Goal: Task Accomplishment & Management: Use online tool/utility

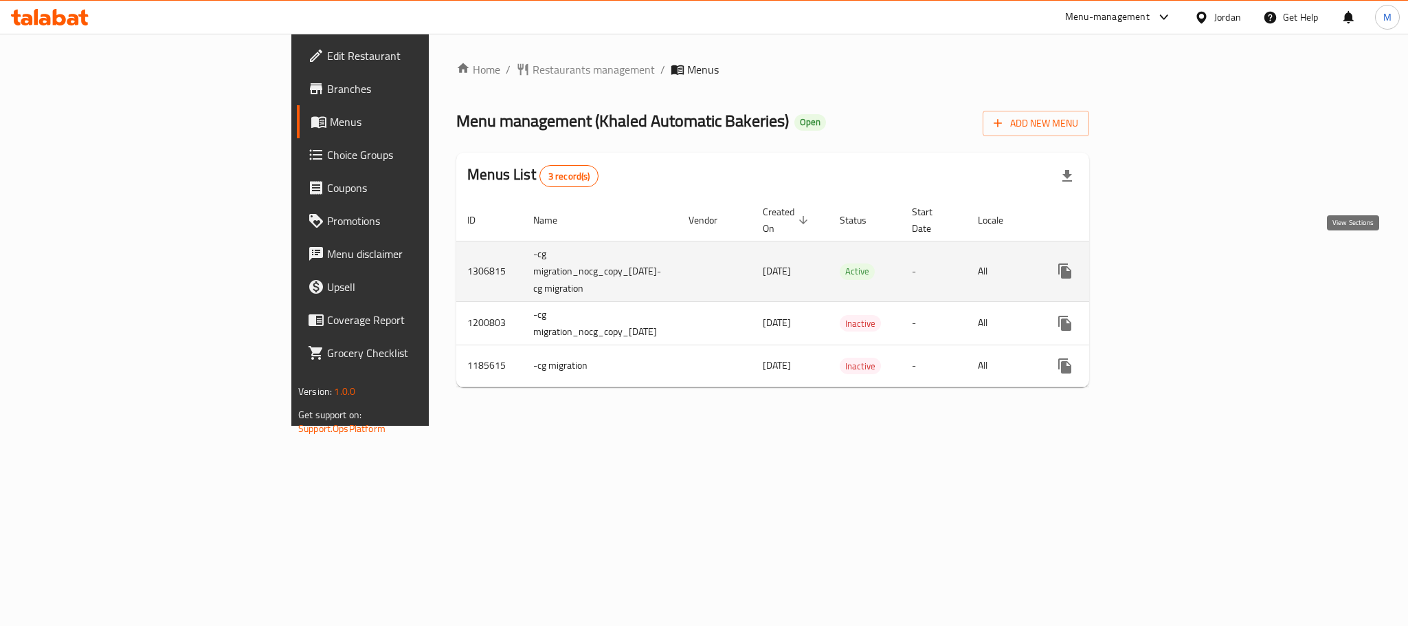
click at [1173, 263] on icon "enhanced table" at bounding box center [1164, 271] width 16 height 16
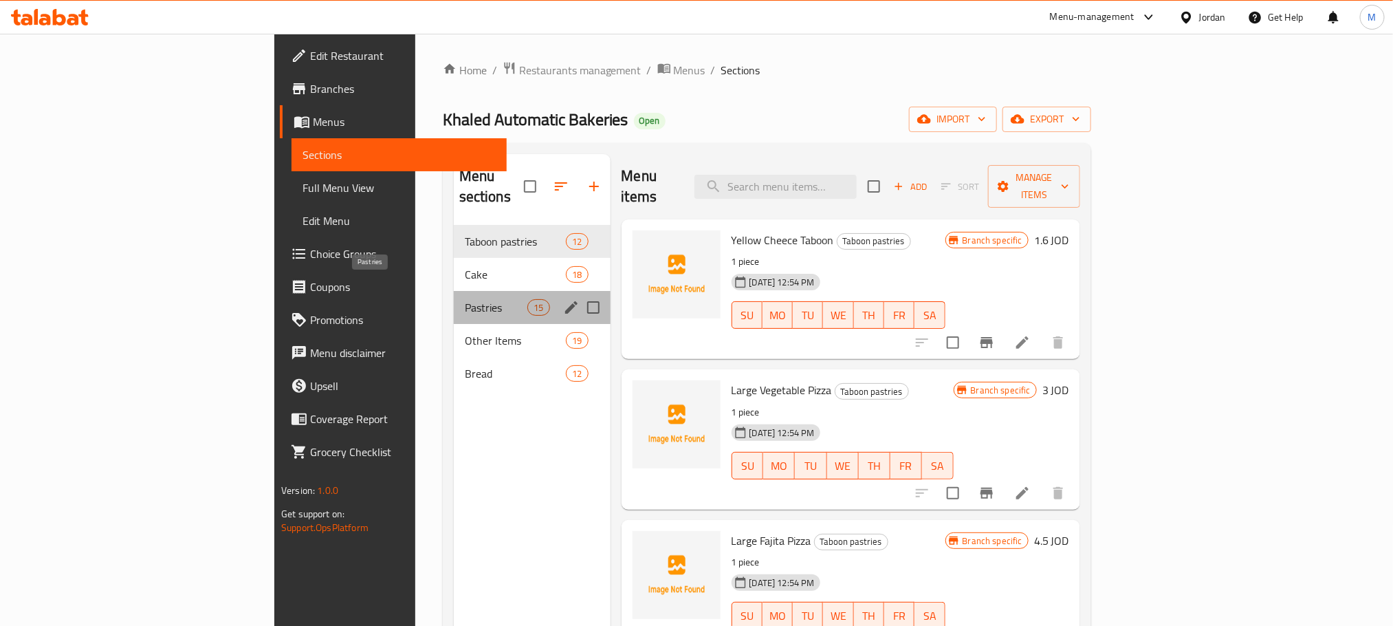
click at [465, 299] on span "Pastries" at bounding box center [496, 307] width 63 height 16
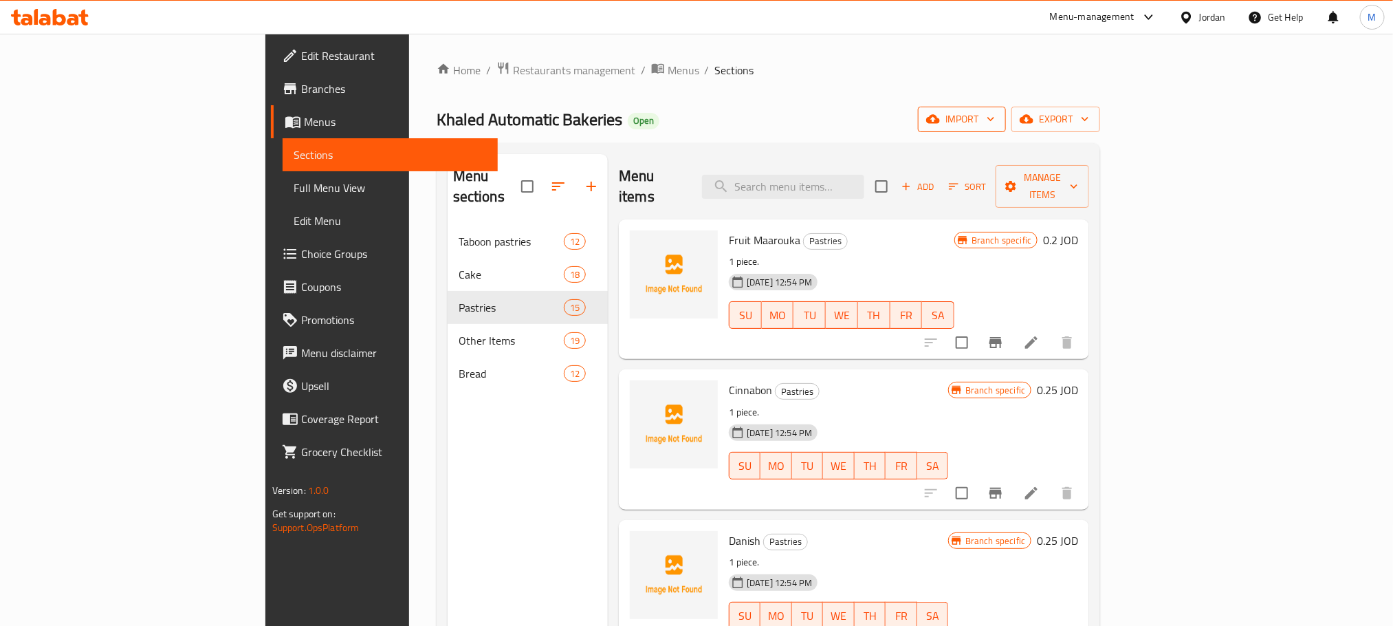
click at [1006, 108] on button "import" at bounding box center [962, 119] width 88 height 25
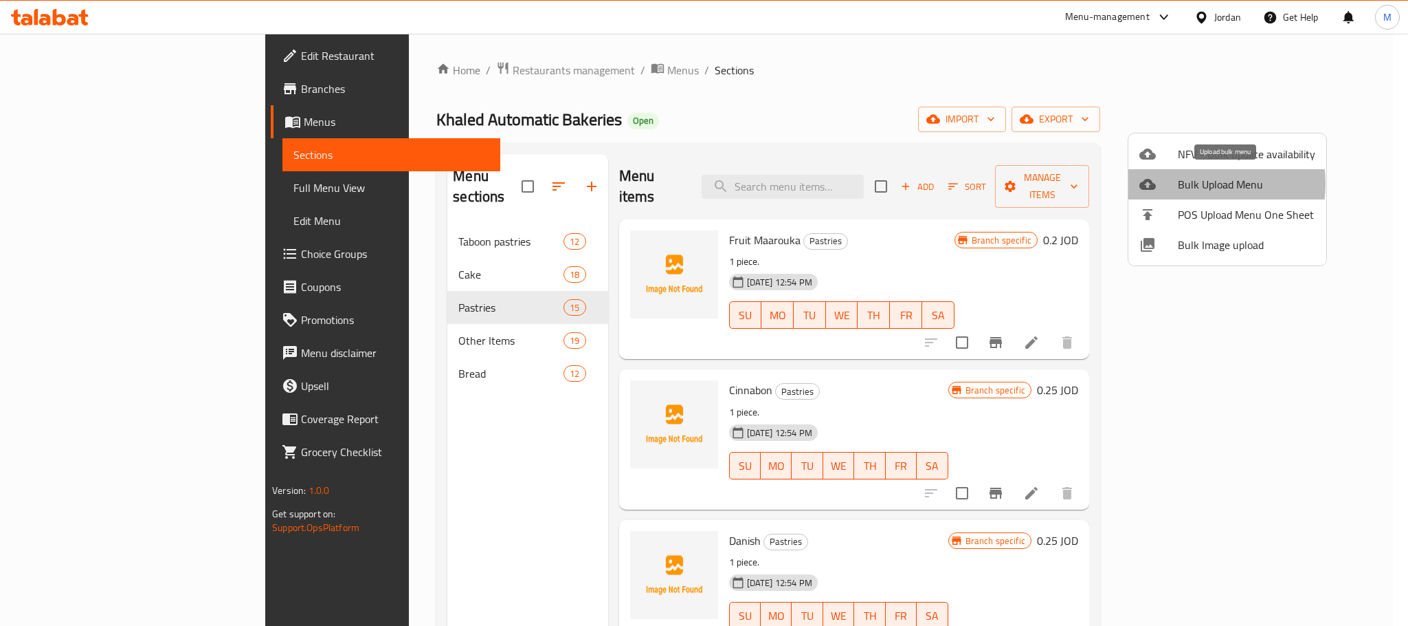
click at [1188, 184] on span "Bulk Upload Menu" at bounding box center [1246, 184] width 137 height 16
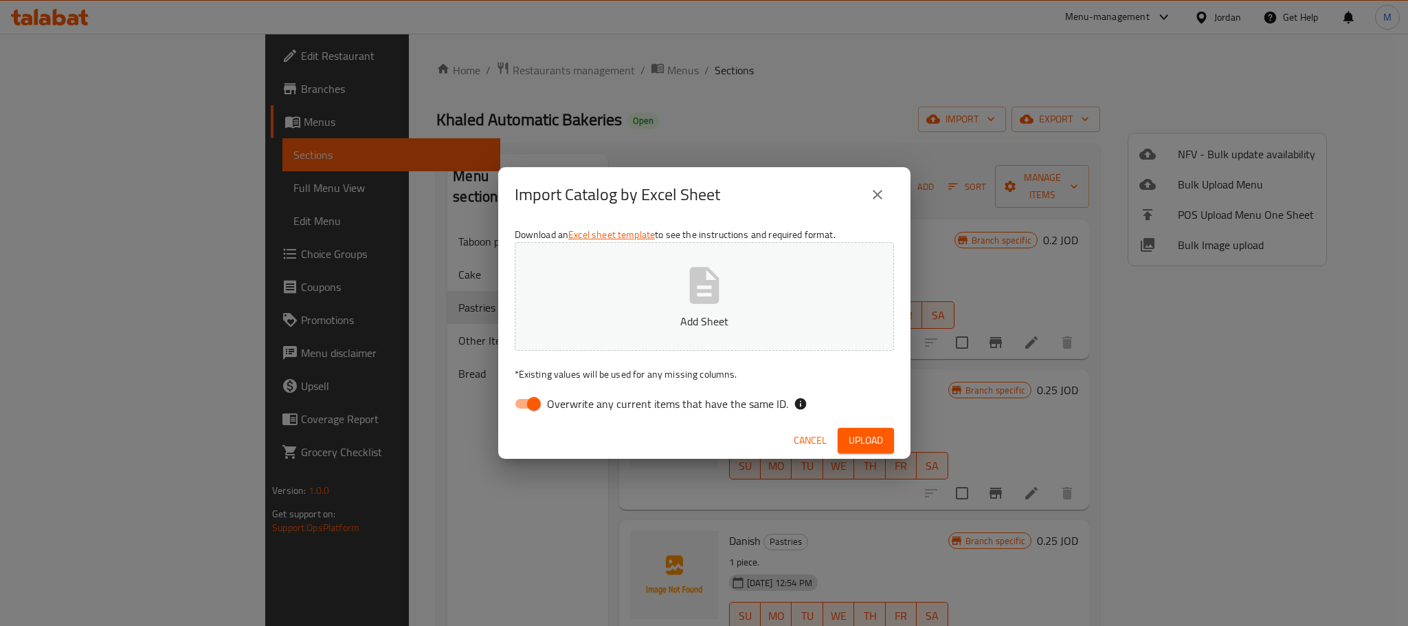
click at [623, 296] on button "Add Sheet" at bounding box center [704, 296] width 379 height 109
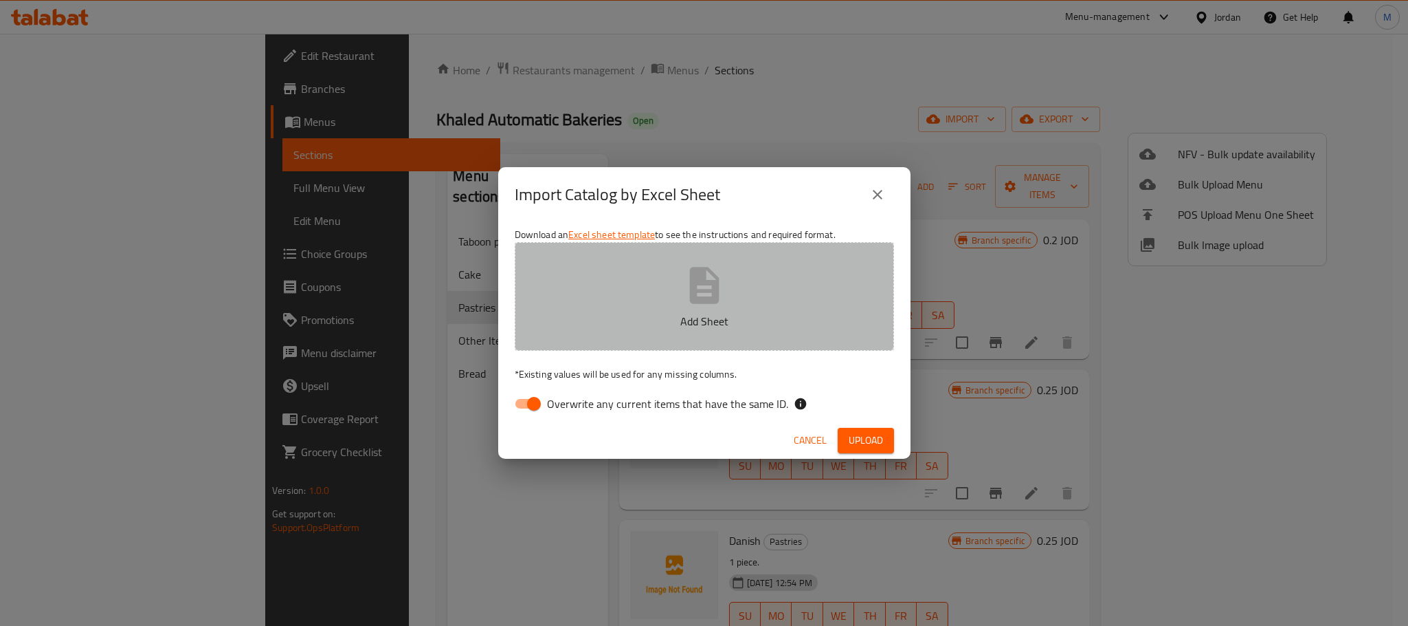
click at [641, 285] on button "Add Sheet" at bounding box center [704, 296] width 379 height 109
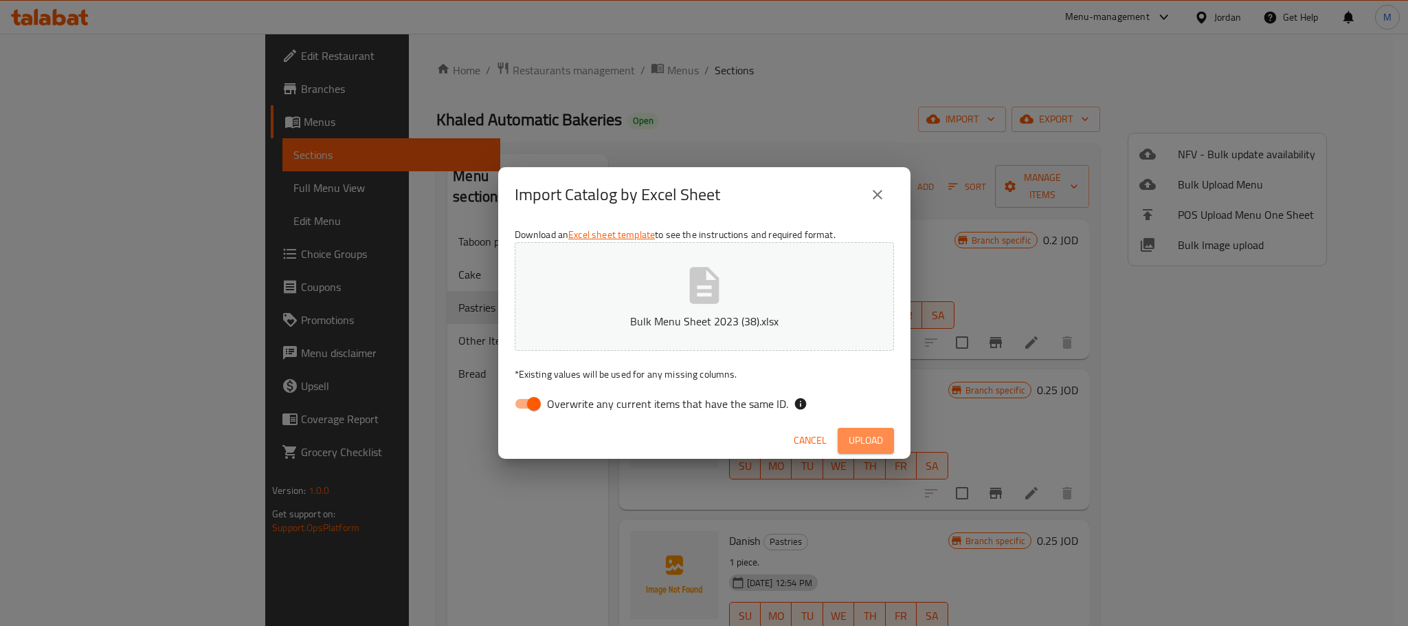
click at [870, 446] on span "Upload" at bounding box center [866, 440] width 34 height 17
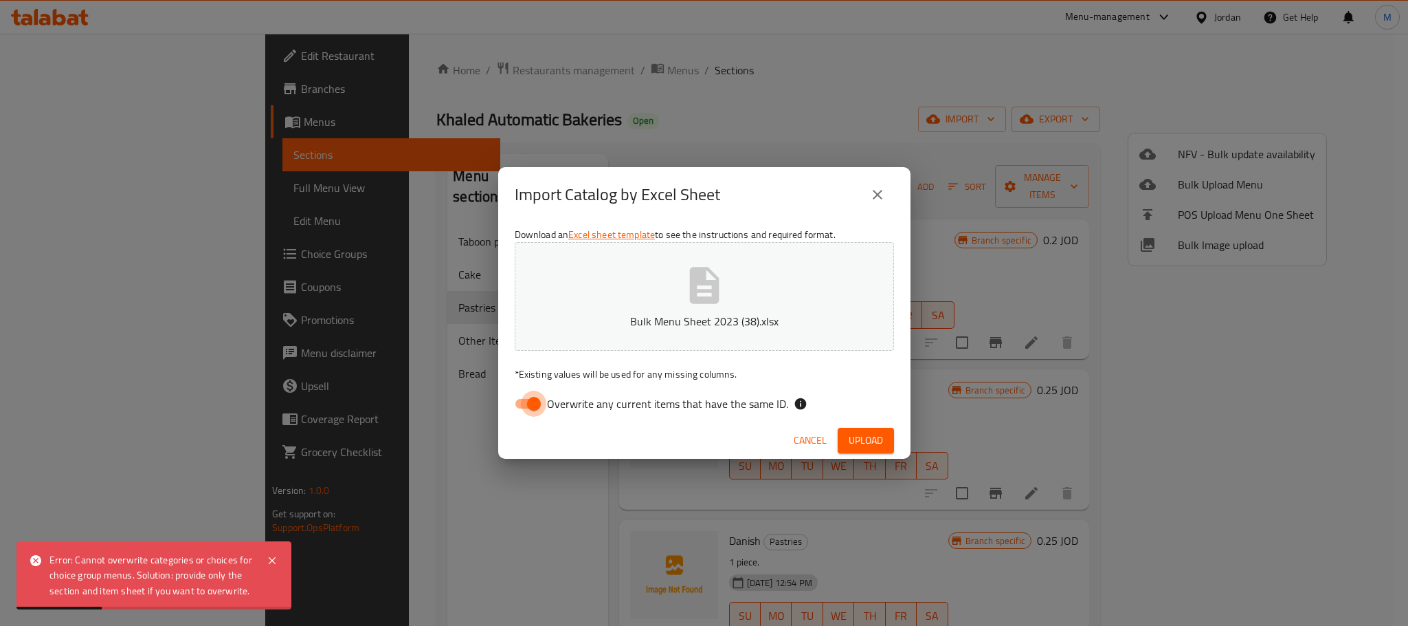
click at [539, 406] on input "Overwrite any current items that have the same ID." at bounding box center [534, 403] width 78 height 26
checkbox input "false"
click at [877, 432] on span "Upload" at bounding box center [866, 440] width 34 height 17
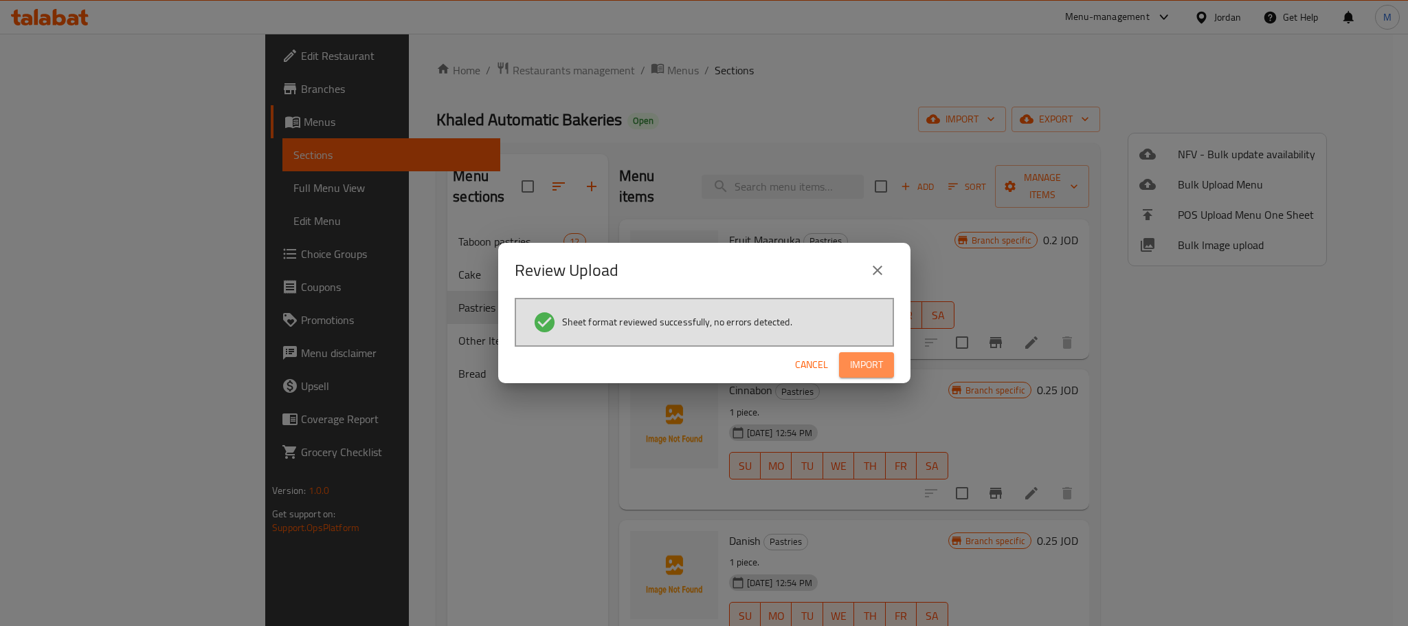
click at [858, 369] on span "Import" at bounding box center [866, 364] width 33 height 17
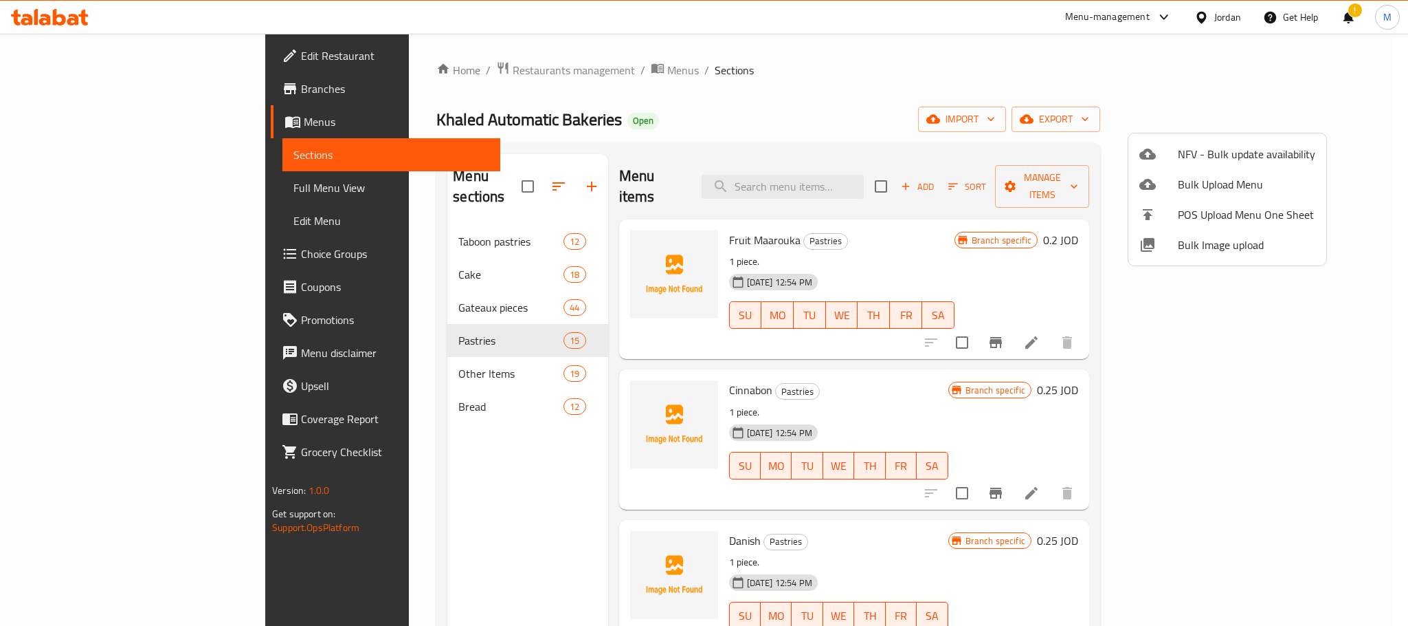
click at [568, 145] on div at bounding box center [704, 313] width 1408 height 626
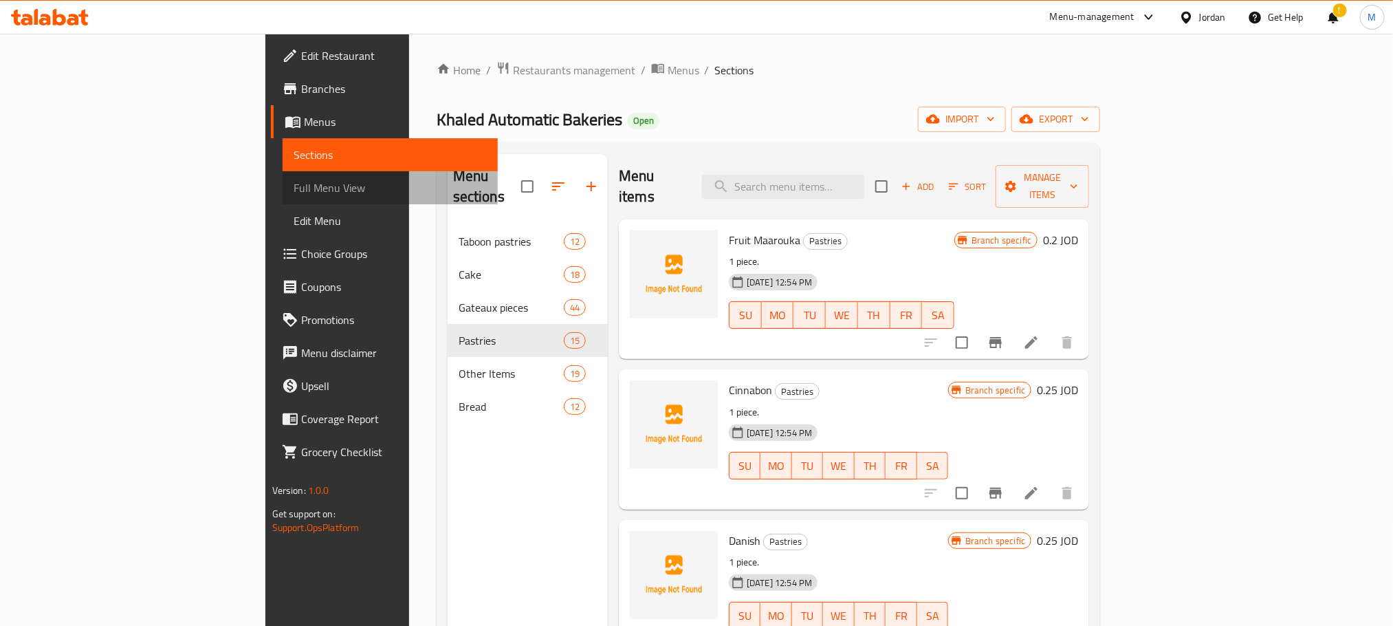
click at [294, 192] on span "Full Menu View" at bounding box center [390, 187] width 193 height 16
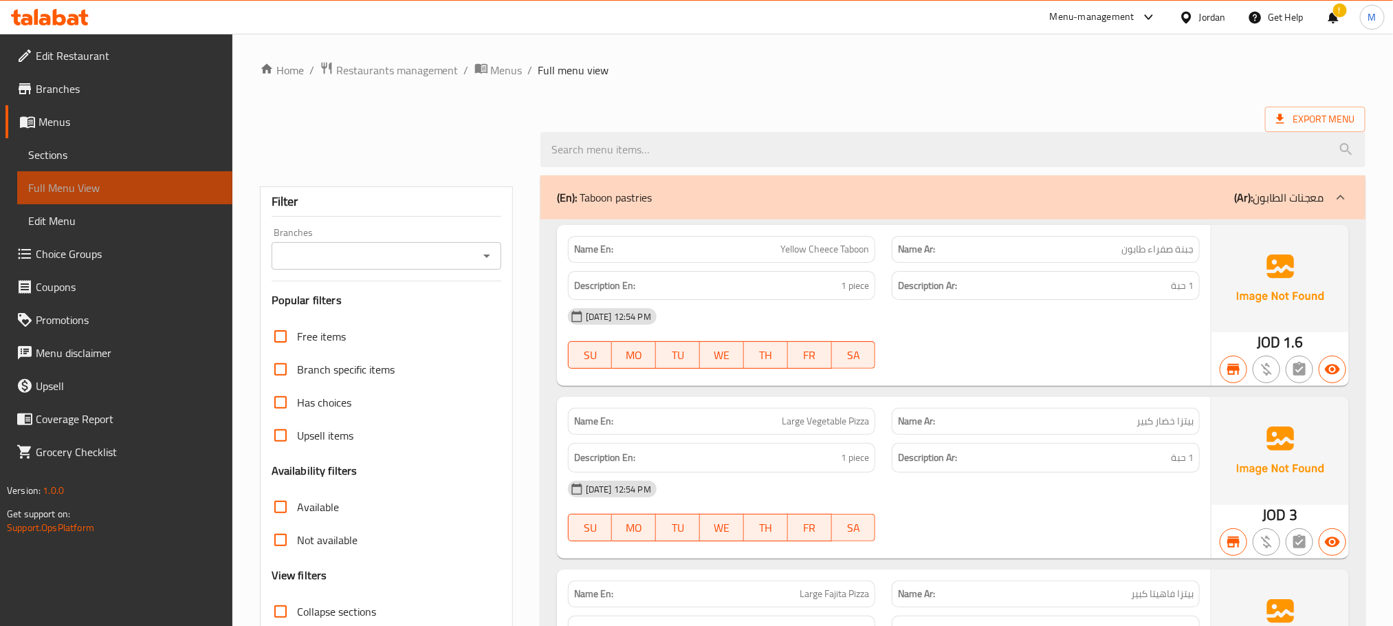
click at [99, 192] on span "Full Menu View" at bounding box center [124, 187] width 193 height 16
click at [995, 29] on div "Menu-management Jordan Get Help ! M" at bounding box center [696, 17] width 1393 height 33
click at [512, 66] on span "Menus" at bounding box center [507, 70] width 32 height 16
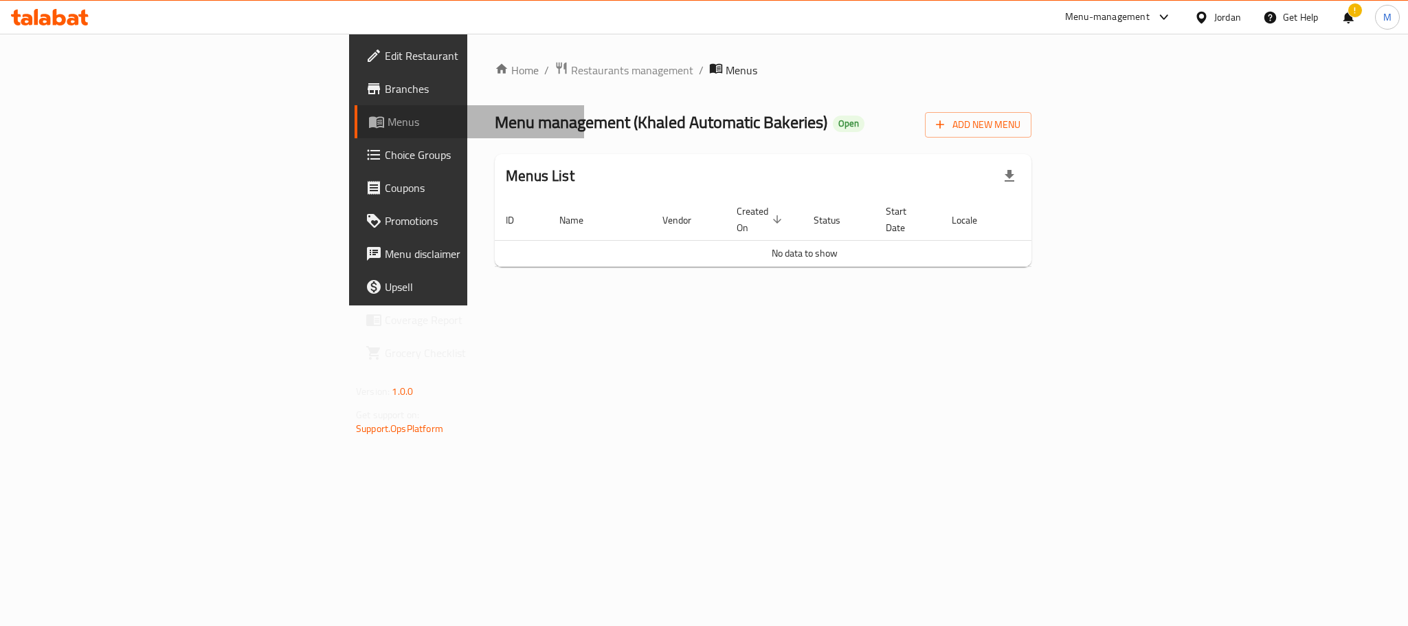
click at [355, 134] on link "Menus" at bounding box center [470, 121] width 230 height 33
click at [495, 81] on div "Home / Restaurants management / Menus Menu management ( Khaled Automatic Bakeri…" at bounding box center [763, 169] width 537 height 217
click at [571, 77] on span "Restaurants management" at bounding box center [632, 70] width 122 height 16
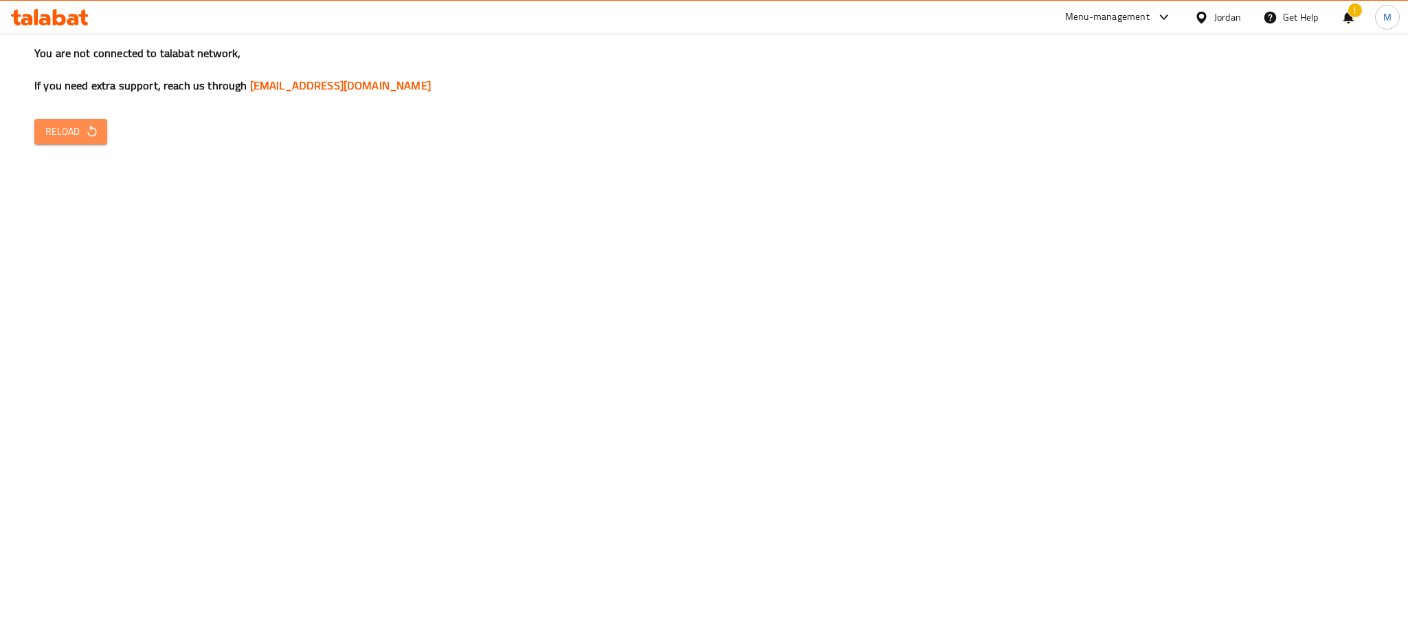
click at [71, 141] on button "Reload" at bounding box center [70, 131] width 73 height 25
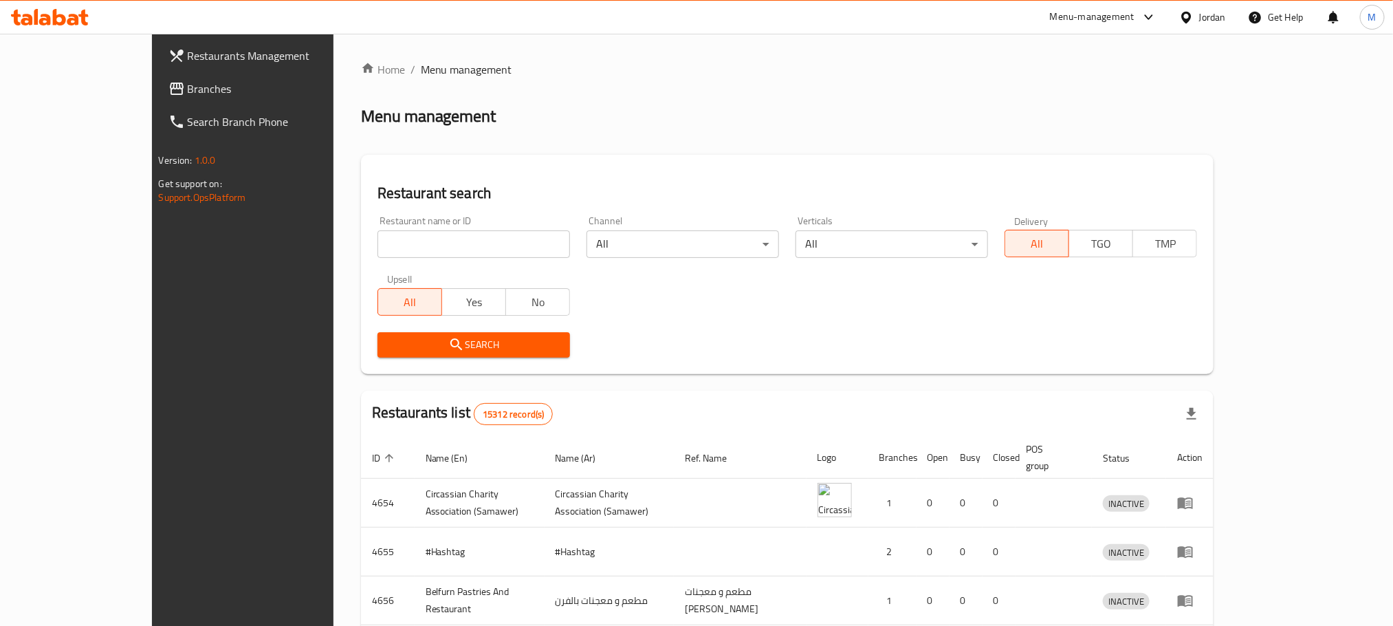
click at [377, 228] on div "Restaurant name or ID Restaurant name or ID" at bounding box center [473, 237] width 192 height 42
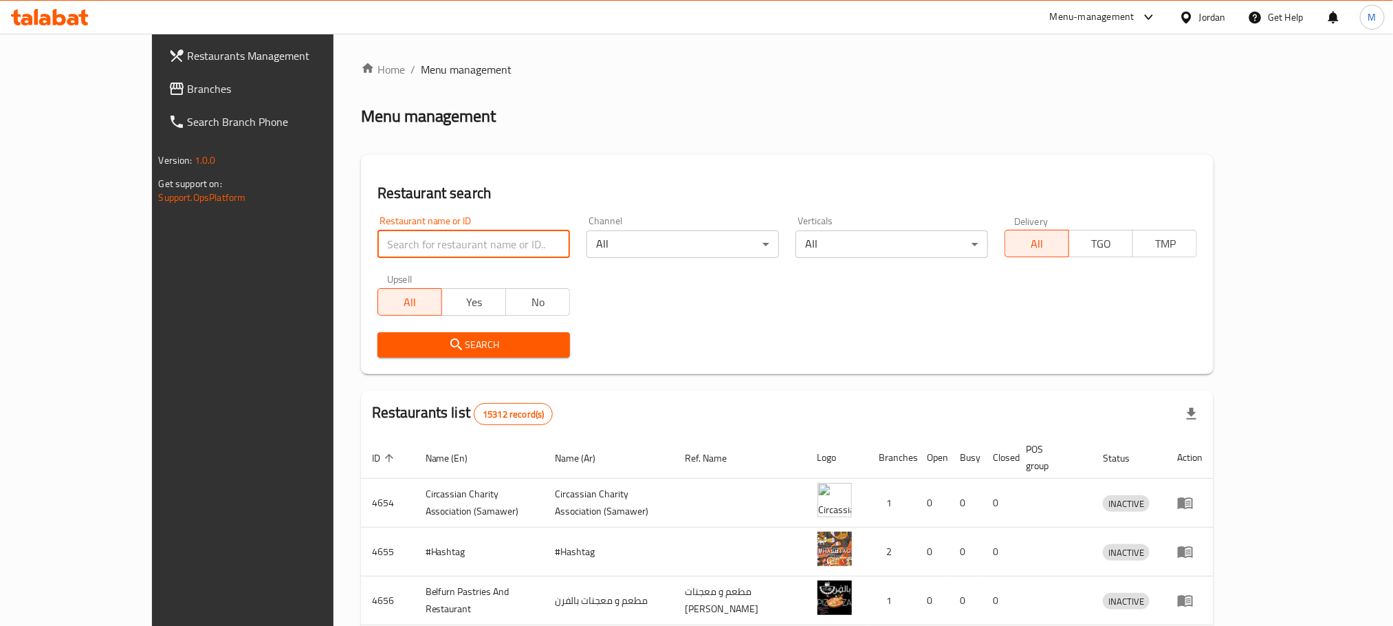
click at [377, 238] on input "search" at bounding box center [473, 243] width 192 height 27
paste input "khaled automatic bakeries"
type input "khaled automatic bakeries"
click button "Search" at bounding box center [473, 344] width 192 height 25
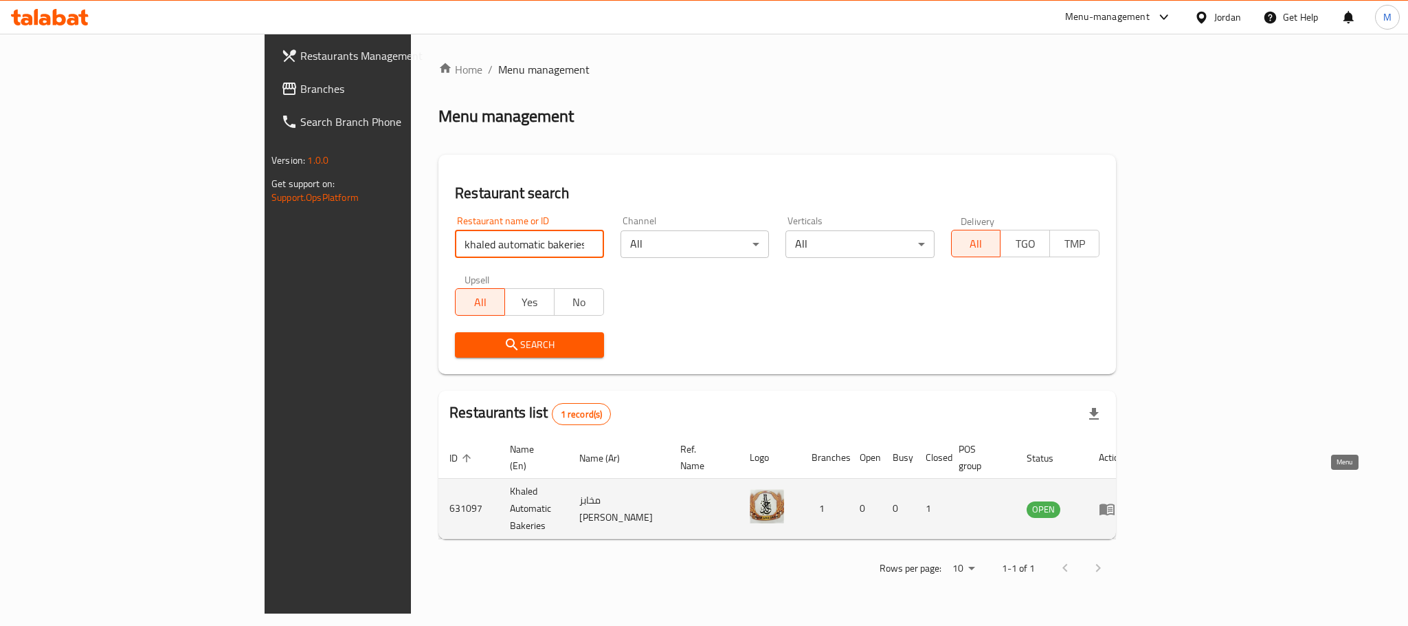
click at [1116, 500] on icon "enhanced table" at bounding box center [1107, 508] width 16 height 16
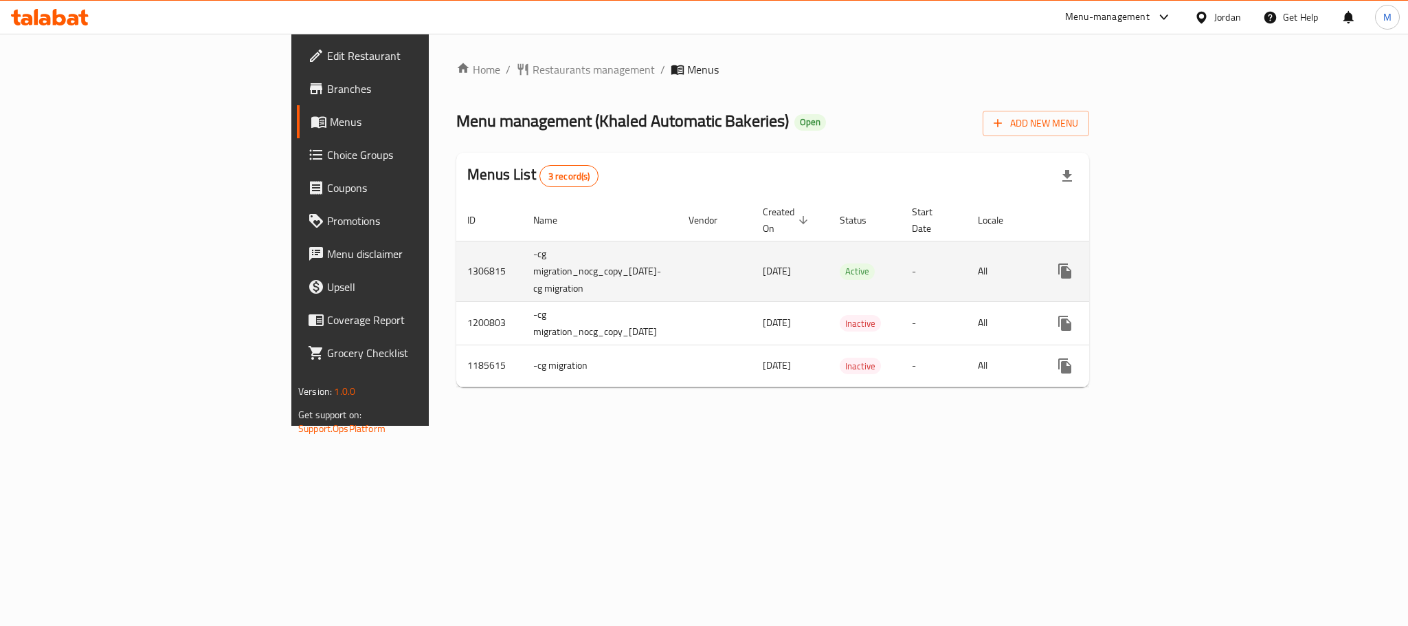
click at [522, 241] on td "-cg migration_nocg_copy_[DATE]-cg migration" at bounding box center [599, 271] width 155 height 60
click at [456, 250] on td "1306815" at bounding box center [489, 271] width 66 height 60
copy tr "1306815 -cg migration_nocg_copy_[DATE]-cg migration"
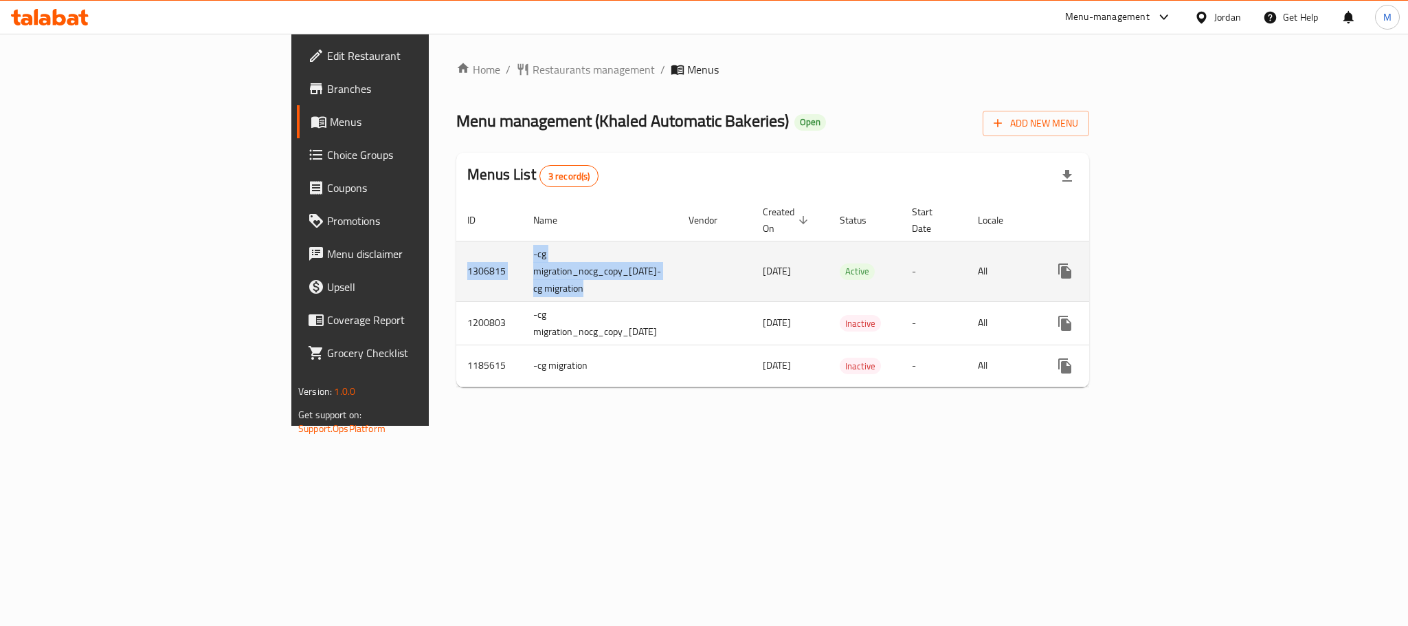
drag, startPoint x: 285, startPoint y: 250, endPoint x: 448, endPoint y: 250, distance: 162.9
click at [456, 250] on tr "1306815 -cg migration_nocg_copy_[DATE]-cg migration [DATE] Active - All" at bounding box center [824, 271] width 736 height 60
click at [456, 258] on td "1306815" at bounding box center [489, 271] width 66 height 60
copy td "1306815"
